Goal: Task Accomplishment & Management: Manage account settings

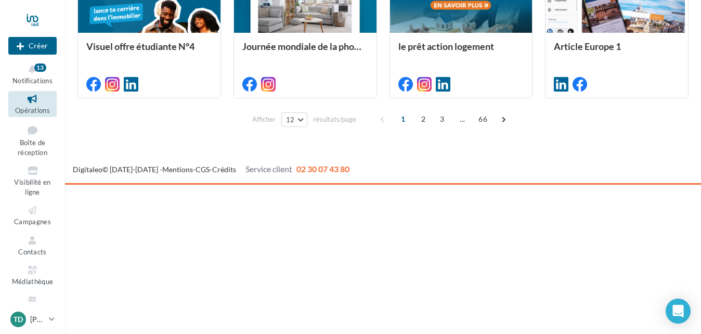
scroll to position [705, 0]
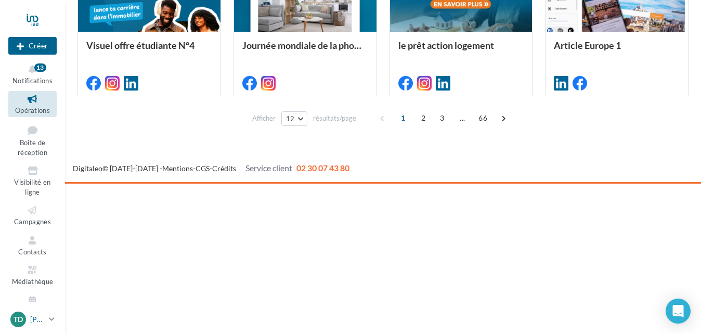
click at [22, 320] on span "TD" at bounding box center [18, 319] width 9 height 10
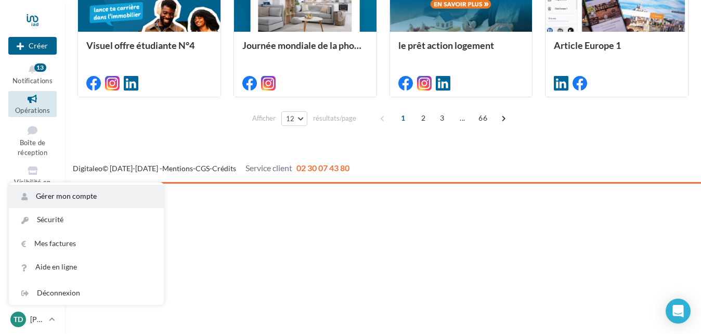
click at [66, 194] on link "Gérer mon compte" at bounding box center [86, 196] width 155 height 23
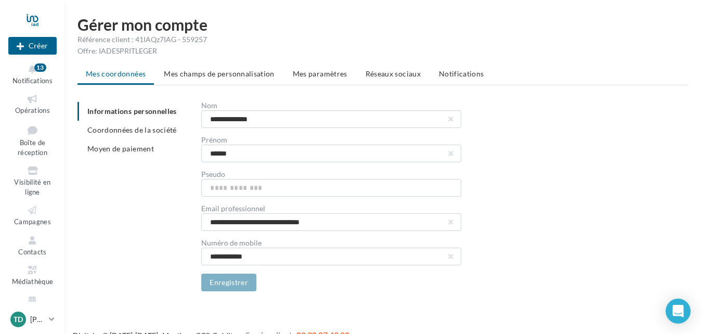
scroll to position [17, 0]
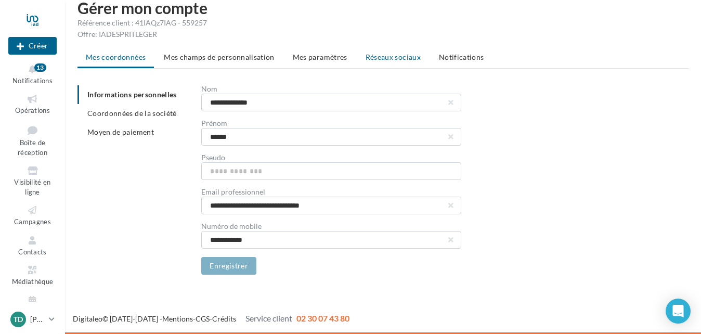
click at [407, 64] on li "Réseaux sociaux" at bounding box center [393, 57] width 72 height 19
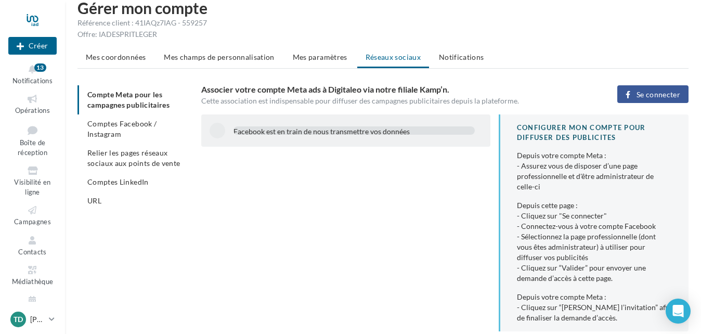
click at [668, 96] on span "Se connecter" at bounding box center [658, 94] width 44 height 8
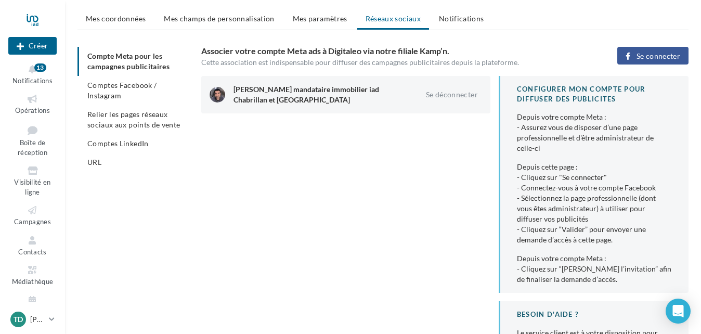
scroll to position [56, 0]
click at [117, 85] on span "Comptes Facebook / Instagram" at bounding box center [121, 89] width 69 height 19
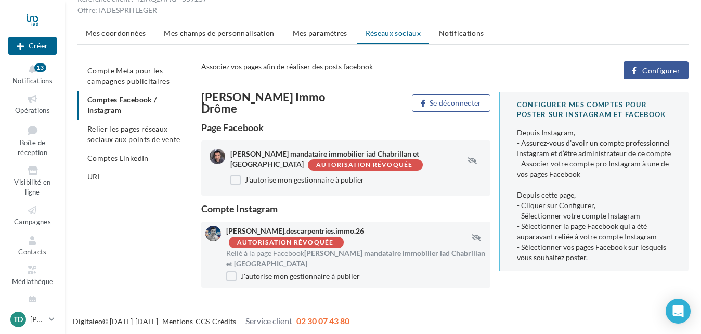
scroll to position [43, 0]
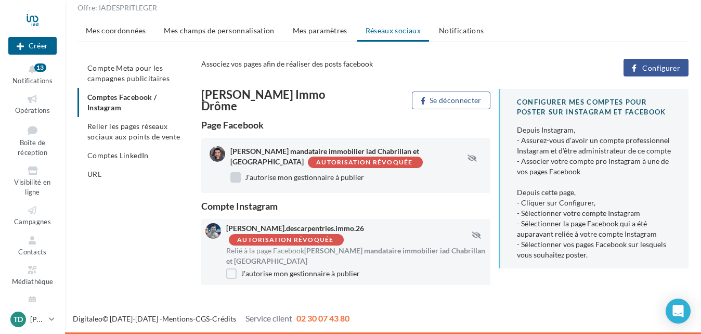
click at [235, 178] on label "J'autorise mon gestionnaire à publier" at bounding box center [297, 177] width 134 height 10
click at [231, 274] on label "J'autorise mon gestionnaire à publier" at bounding box center [293, 273] width 134 height 10
click at [294, 243] on div "Autorisation révoquée" at bounding box center [286, 239] width 98 height 9
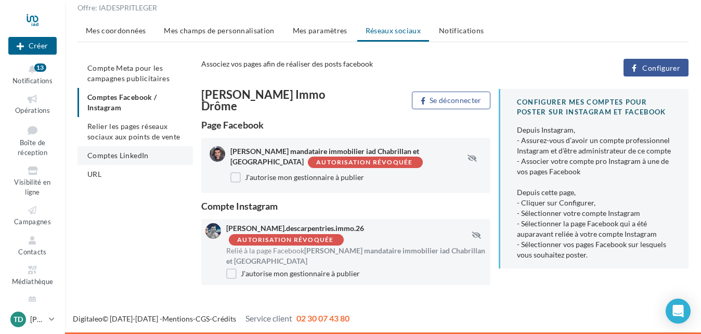
click at [121, 153] on span "Comptes LinkedIn" at bounding box center [117, 155] width 61 height 9
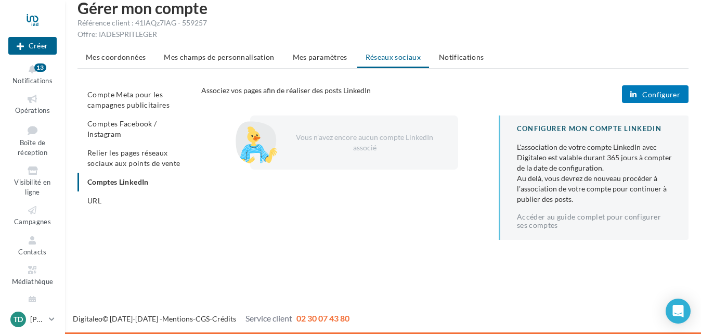
click at [653, 102] on button "Configurer" at bounding box center [655, 94] width 67 height 18
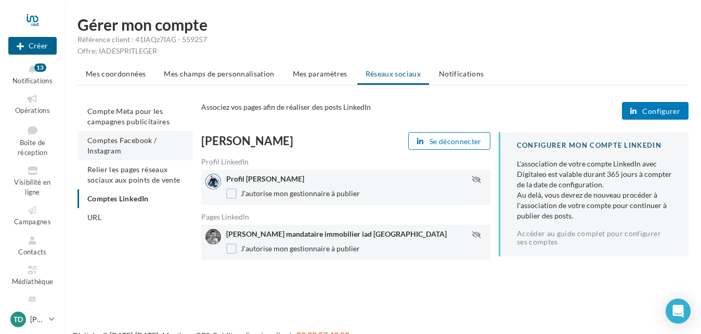
click at [106, 147] on span "Comptes Facebook / Instagram" at bounding box center [121, 145] width 69 height 19
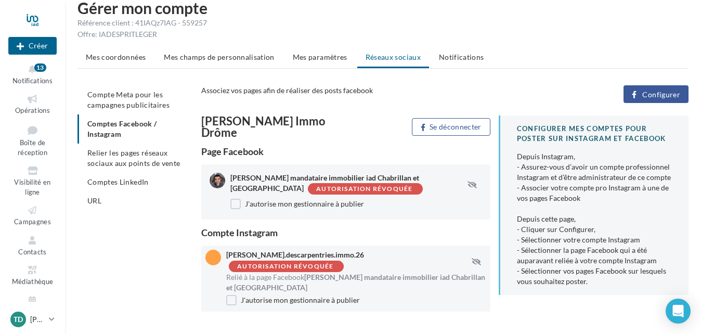
scroll to position [43, 0]
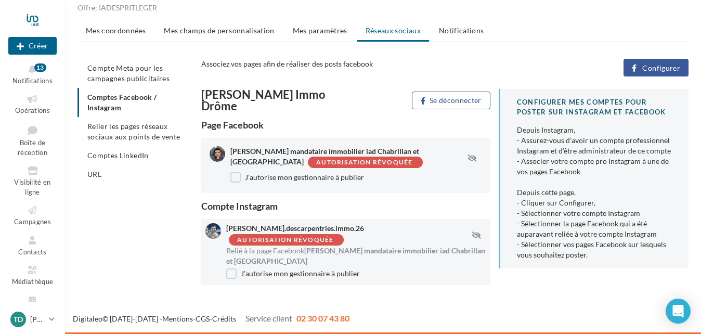
click at [673, 76] on div "Associez vos pages afin de réaliser des posts facebook Configurer" at bounding box center [448, 70] width 495 height 22
click at [659, 67] on span "Configurer" at bounding box center [661, 68] width 38 height 8
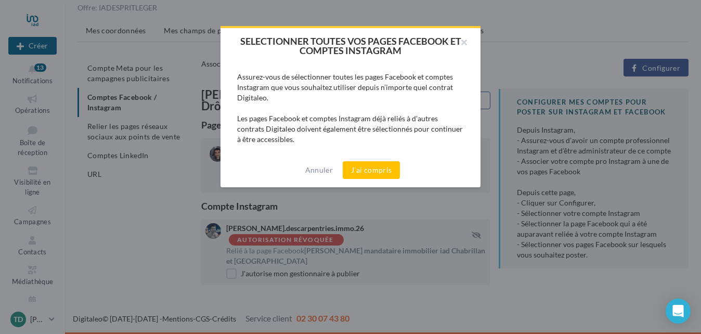
scroll to position [33, 0]
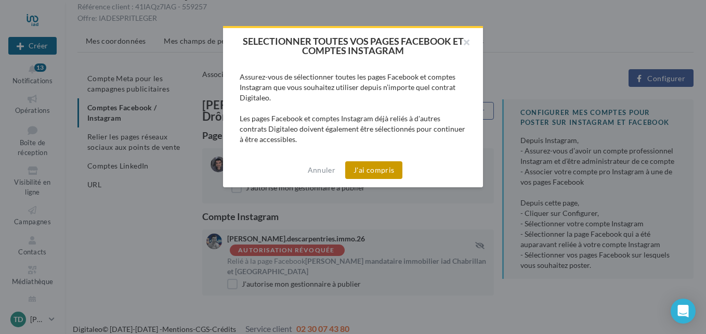
click at [383, 170] on button "J'ai compris" at bounding box center [373, 170] width 57 height 18
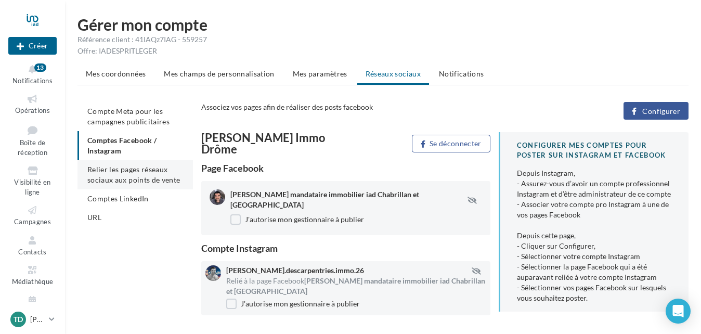
click at [124, 174] on li "Relier les pages réseaux sociaux aux points de vente" at bounding box center [134, 174] width 115 height 29
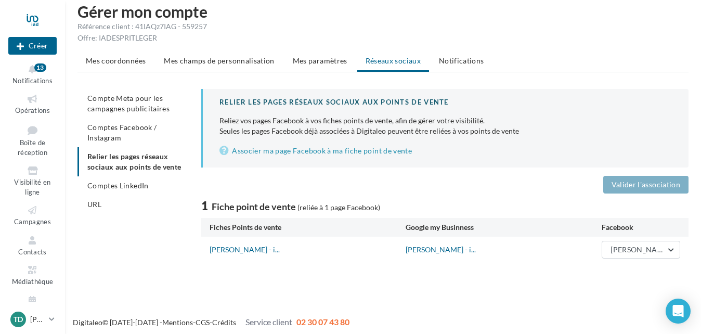
scroll to position [17, 0]
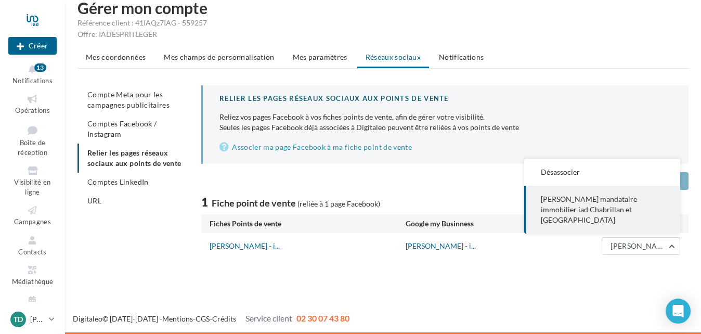
click at [561, 266] on div "Gérer mon compte Référence client : 41IAQz7IAG - 559257 Offre: IADESPRITLEGER M…" at bounding box center [383, 137] width 636 height 275
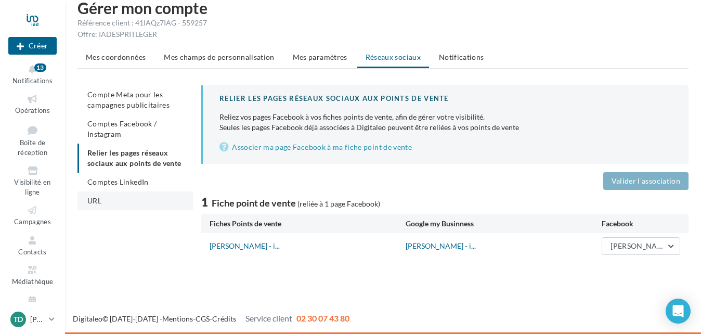
click at [95, 210] on li "URL" at bounding box center [134, 200] width 115 height 19
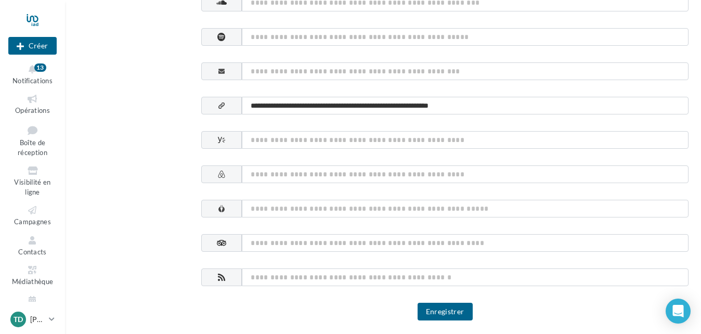
scroll to position [612, 0]
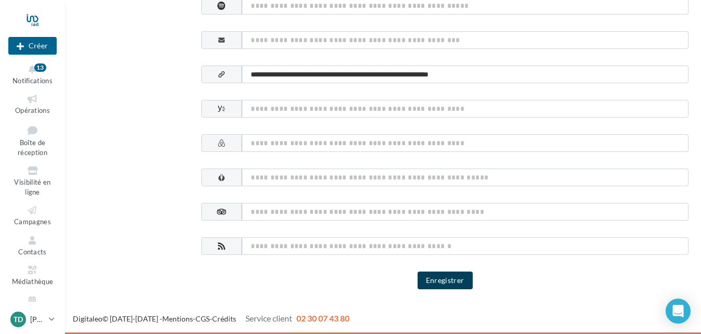
click at [451, 284] on button "Enregistrer" at bounding box center [444, 280] width 55 height 18
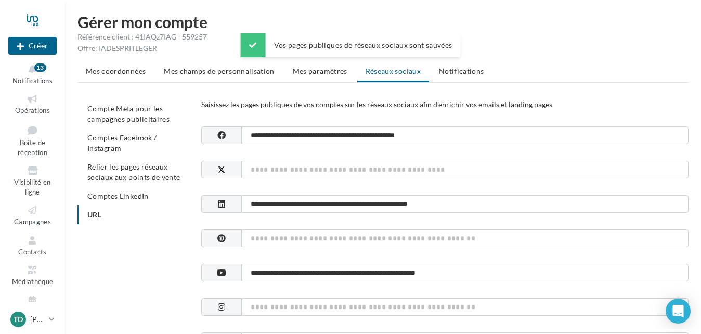
scroll to position [0, 0]
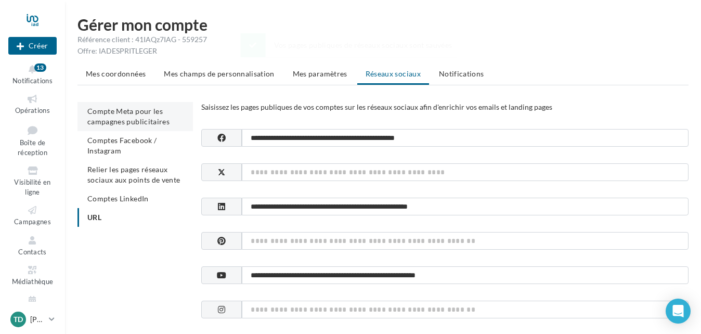
click at [126, 122] on span "Compte Meta pour les campagnes publicitaires" at bounding box center [128, 116] width 82 height 19
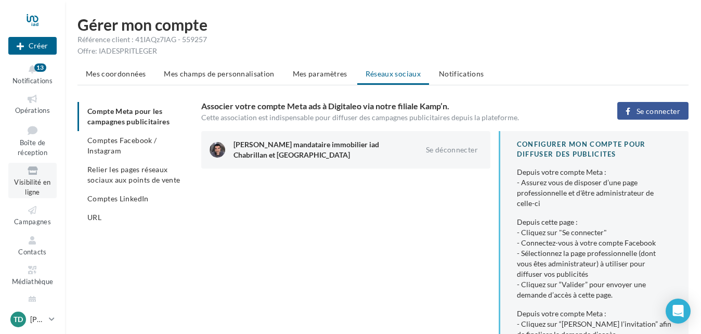
click at [42, 181] on span "Visibilité en ligne" at bounding box center [32, 187] width 36 height 18
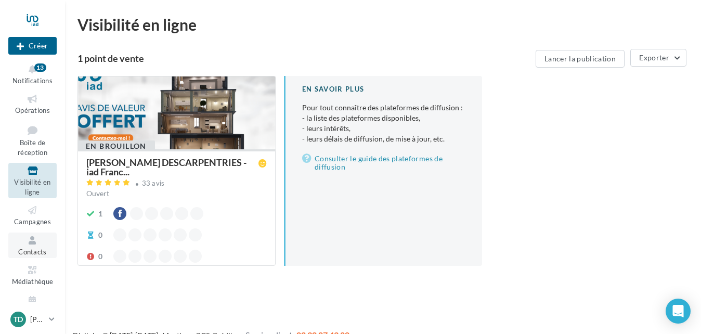
click at [32, 248] on span "Contacts" at bounding box center [32, 251] width 29 height 8
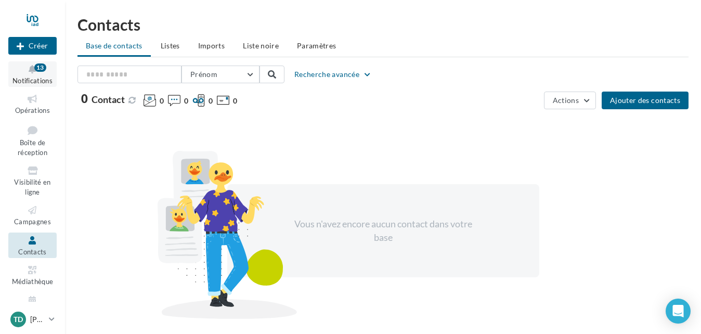
click at [26, 75] on button "Notifications 13" at bounding box center [32, 73] width 48 height 25
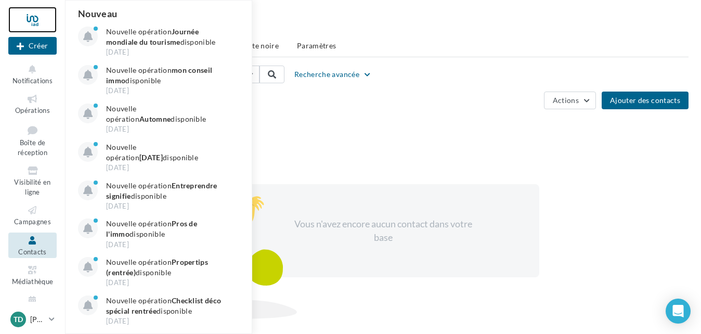
click at [39, 23] on div at bounding box center [32, 20] width 48 height 26
